Goal: Obtain resource: Download file/media

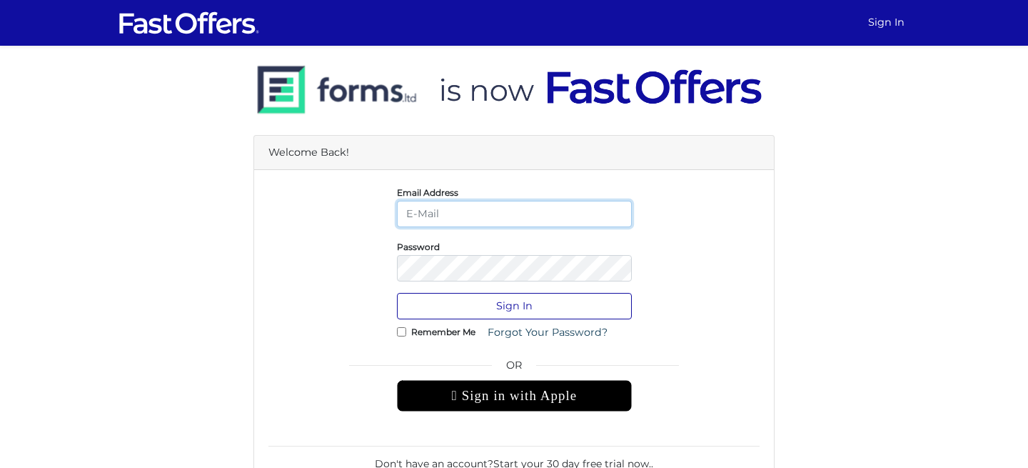
type input "[EMAIL_ADDRESS][DOMAIN_NAME]"
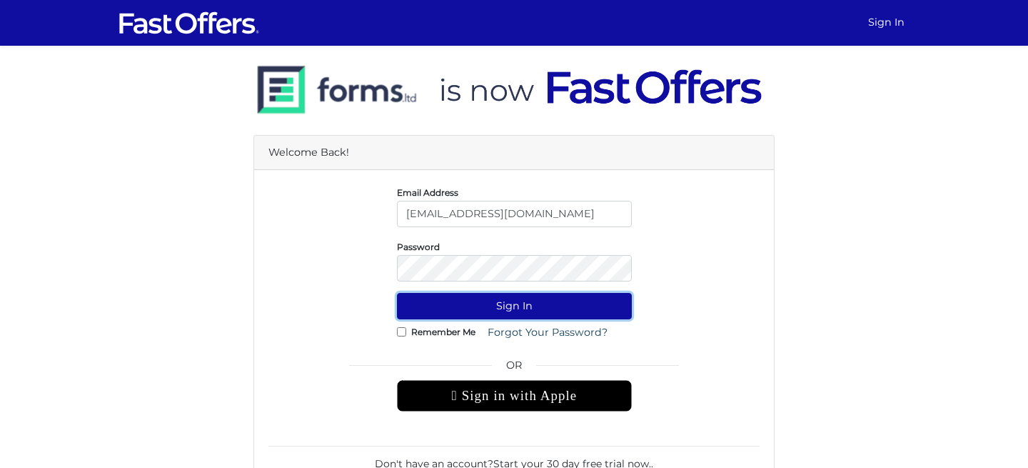
click at [527, 312] on button "Sign In" at bounding box center [514, 306] width 235 height 26
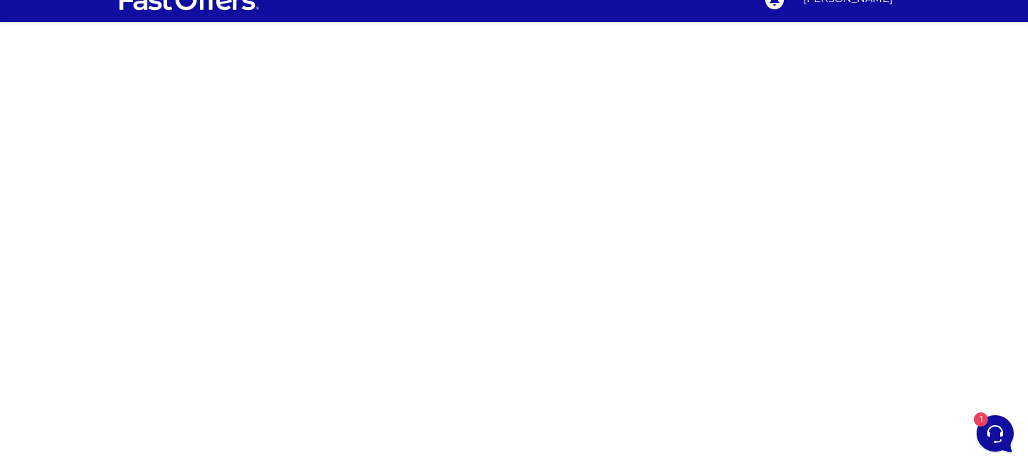
scroll to position [25, 0]
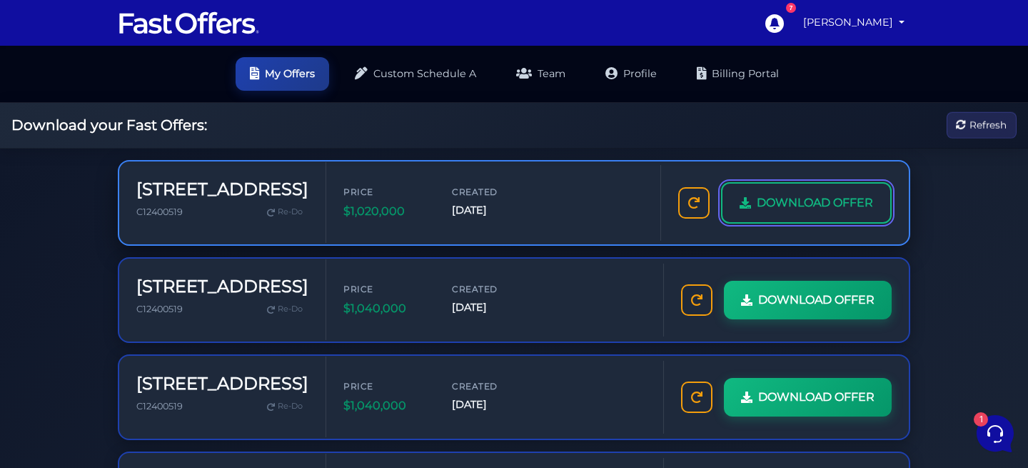
click at [824, 204] on span "DOWNLOAD OFFER" at bounding box center [815, 202] width 116 height 19
